Goal: Task Accomplishment & Management: Manage account settings

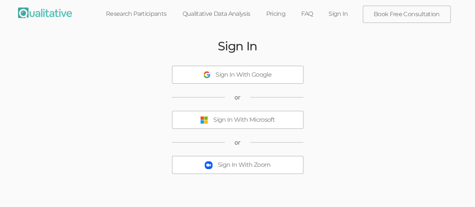
click at [261, 123] on div "Sign In With Microsoft" at bounding box center [245, 120] width 62 height 9
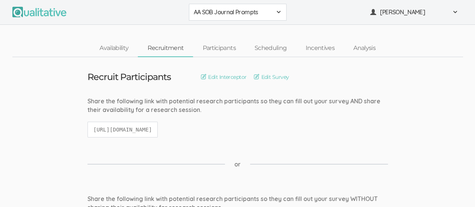
click at [278, 15] on div "AA SOB Journal Prompts" at bounding box center [238, 12] width 88 height 9
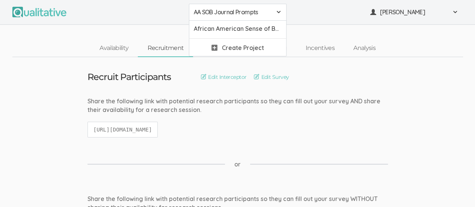
click at [252, 15] on span "AA SOB Journal Prompts" at bounding box center [233, 12] width 78 height 9
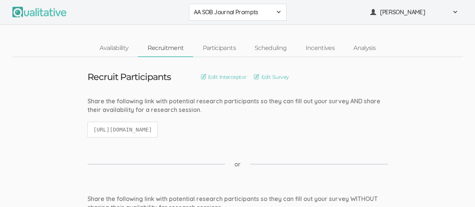
click at [275, 11] on div "AA SOB Journal Prompts" at bounding box center [238, 12] width 88 height 9
click at [251, 32] on span "African American Sense of Belonging" at bounding box center [238, 28] width 88 height 9
click at [279, 17] on button "African American Sense of Belonging" at bounding box center [238, 12] width 98 height 17
click at [251, 26] on span "AA SOB Journal Prompts" at bounding box center [238, 28] width 88 height 9
click at [224, 48] on link "Participants" at bounding box center [219, 48] width 52 height 16
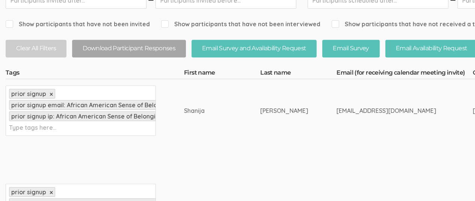
scroll to position [135, 0]
